Goal: Find specific page/section: Find specific page/section

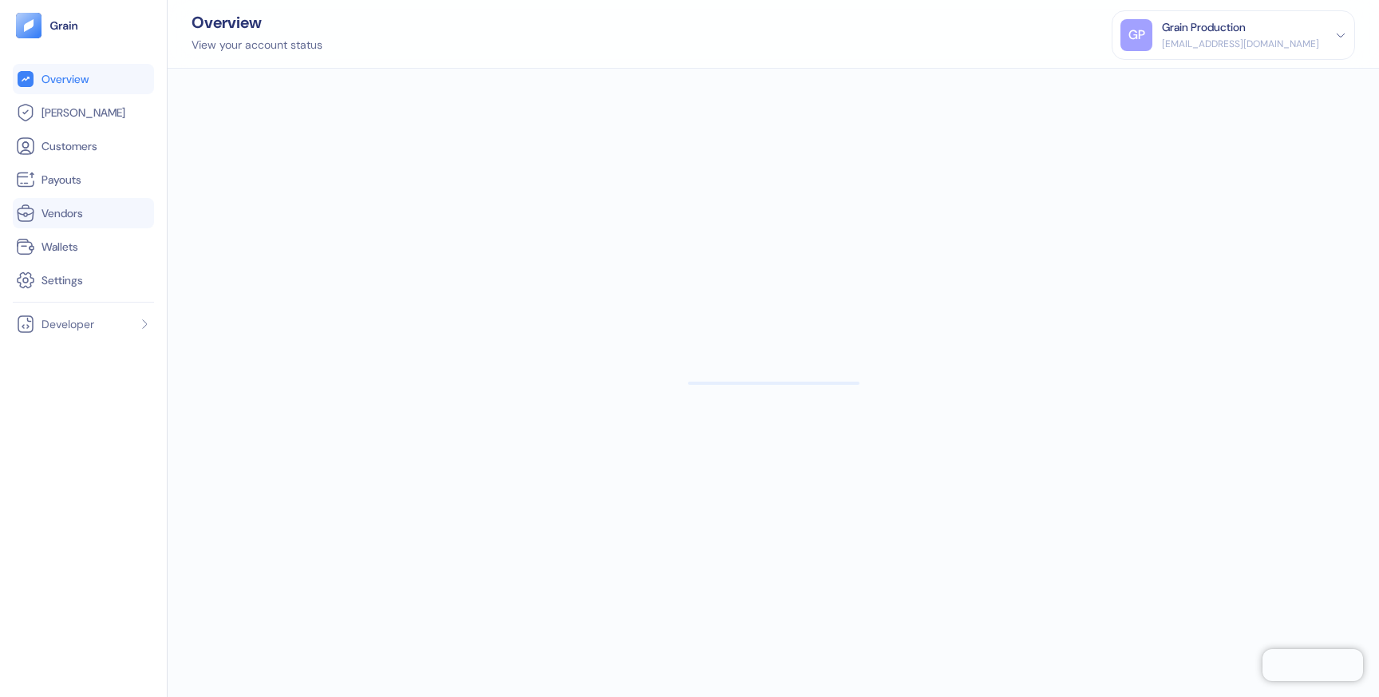
click at [79, 203] on link "Vendors" at bounding box center [83, 212] width 135 height 19
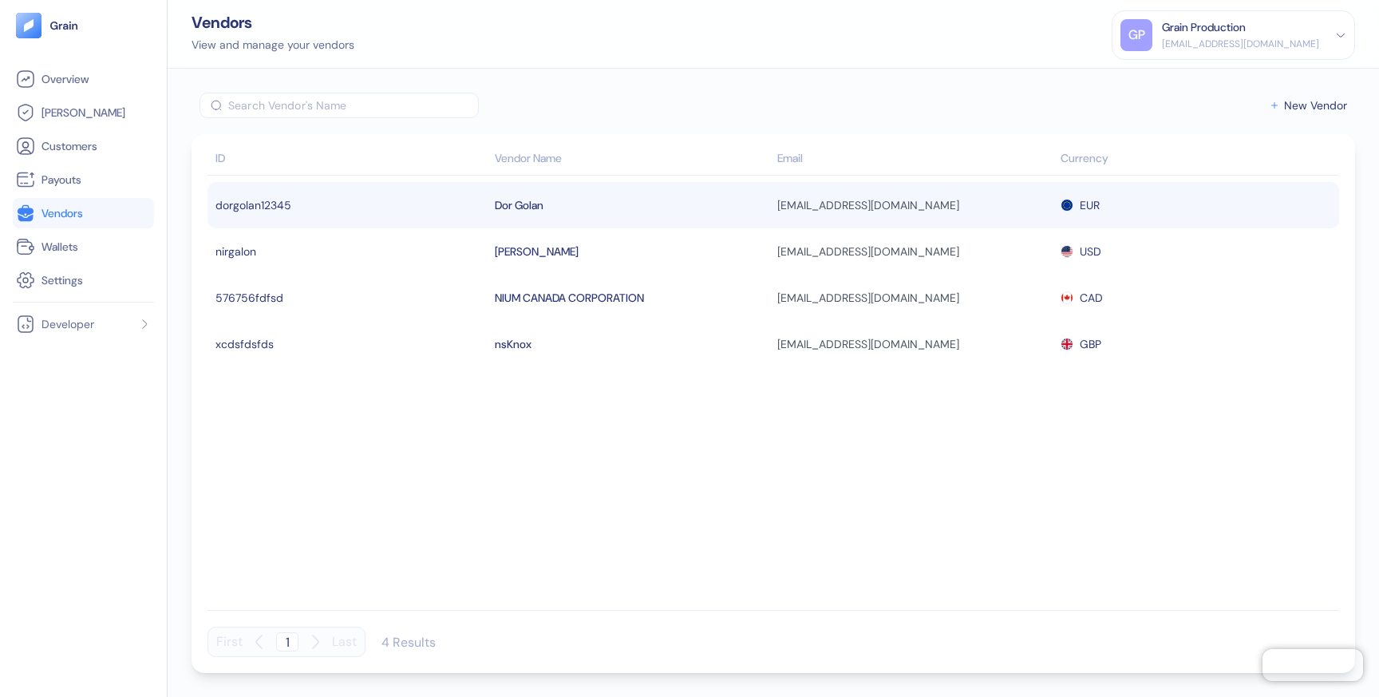
click at [603, 196] on div "Dor Golan" at bounding box center [632, 205] width 275 height 27
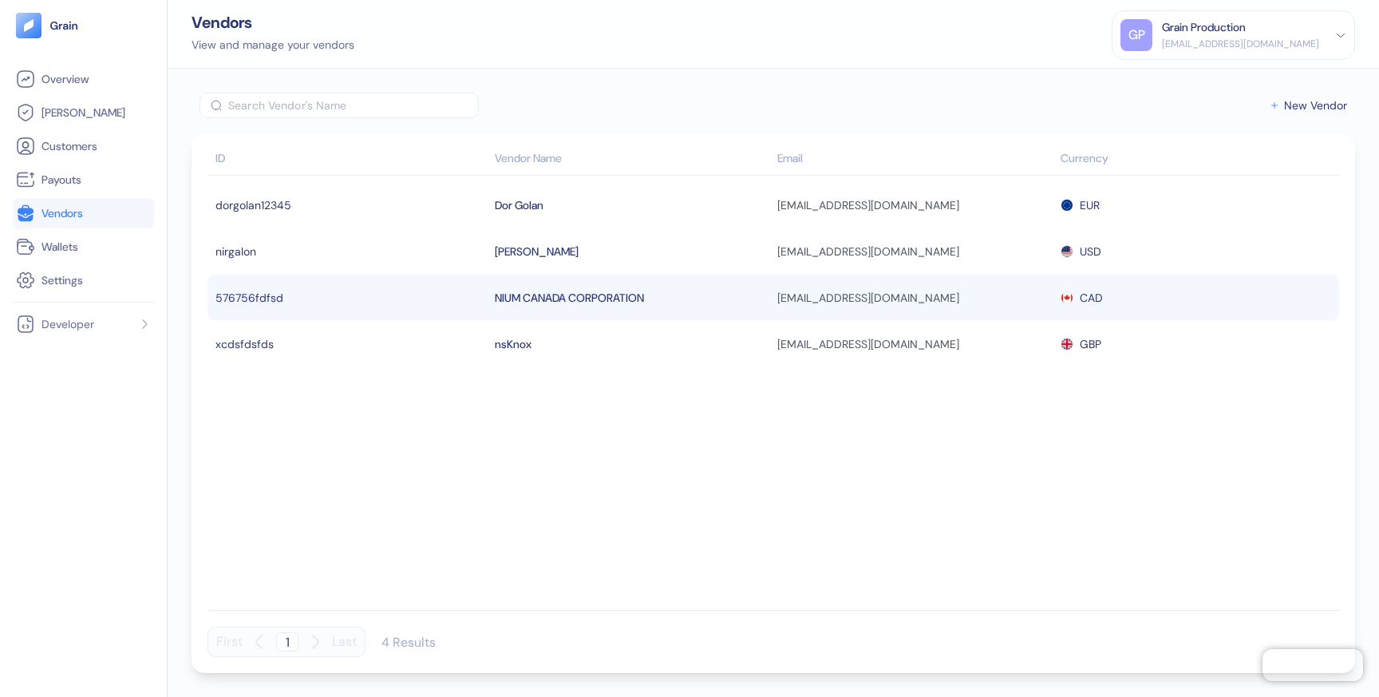
click at [525, 279] on td "NIUM CANADA CORPORATION" at bounding box center [632, 298] width 283 height 46
